Goal: Find specific page/section: Find specific page/section

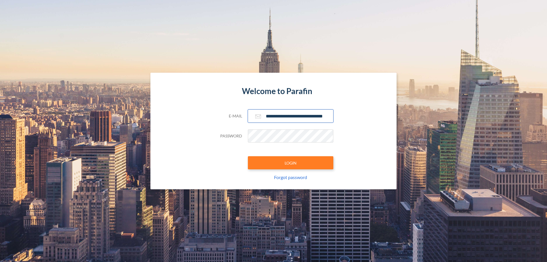
type input "**********"
click at [291, 163] on button "LOGIN" at bounding box center [290, 162] width 85 height 13
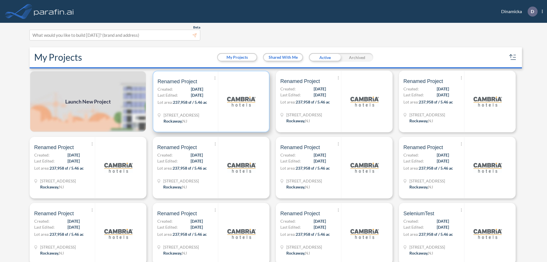
scroll to position [1, 0]
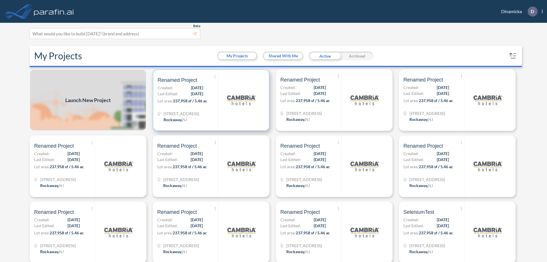
click at [210, 100] on p "Lot area: 237,958 sf / 5.46 ac" at bounding box center [188, 102] width 60 height 8
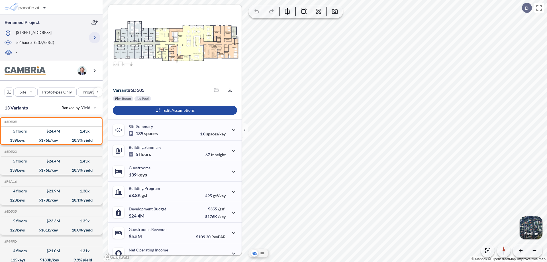
click at [95, 38] on icon "button" at bounding box center [94, 37] width 7 height 7
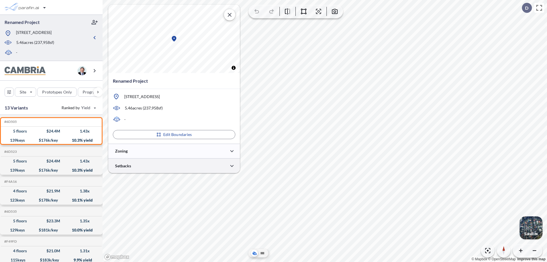
click at [174, 166] on div at bounding box center [174, 165] width 132 height 15
